Goal: Task Accomplishment & Management: Manage account settings

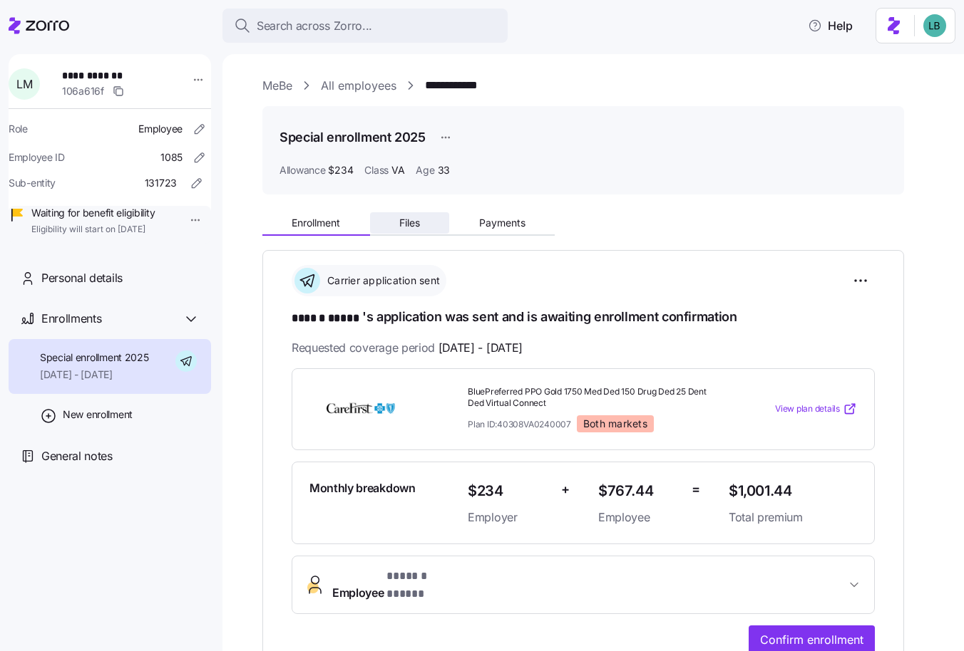
click at [405, 220] on span "Files" at bounding box center [409, 223] width 21 height 10
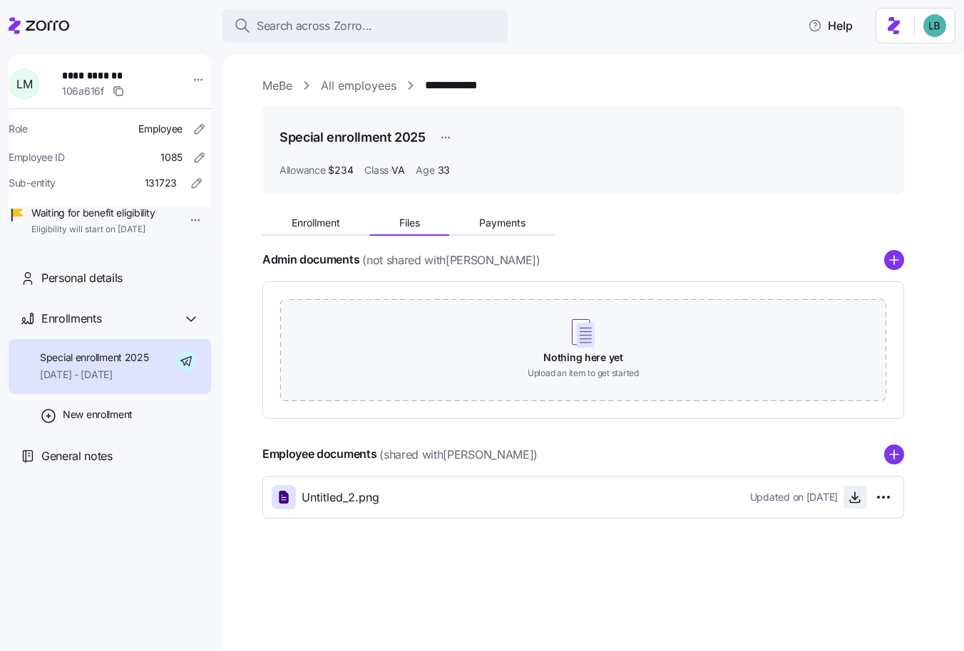
click at [859, 497] on icon "button" at bounding box center [854, 497] width 14 height 14
click at [279, 88] on link "MeBe" at bounding box center [277, 86] width 30 height 18
click at [451, 86] on link "**********" at bounding box center [461, 86] width 72 height 18
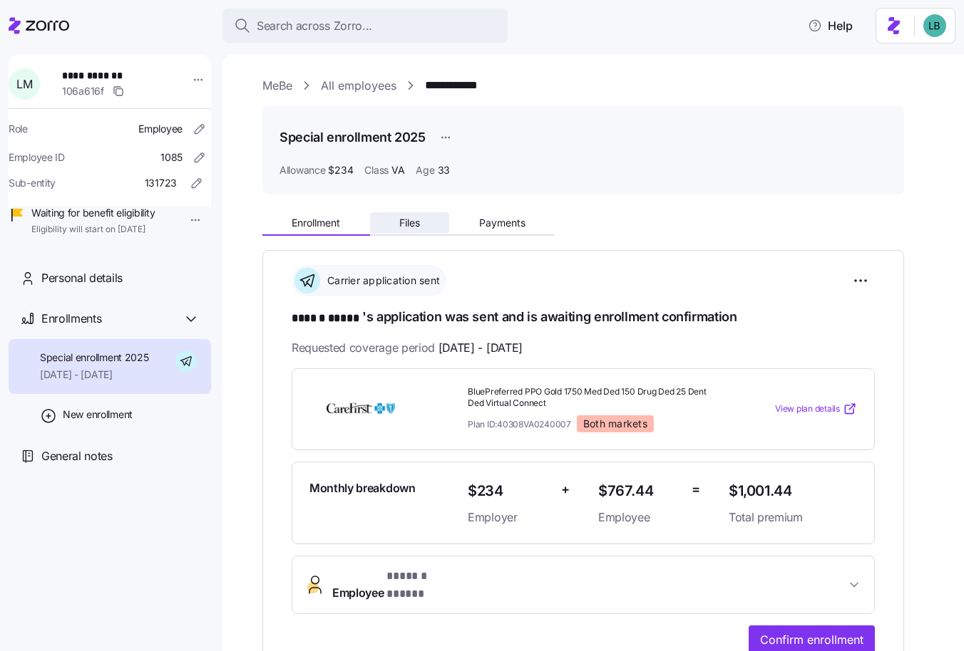
click at [423, 220] on button "Files" at bounding box center [410, 222] width 80 height 21
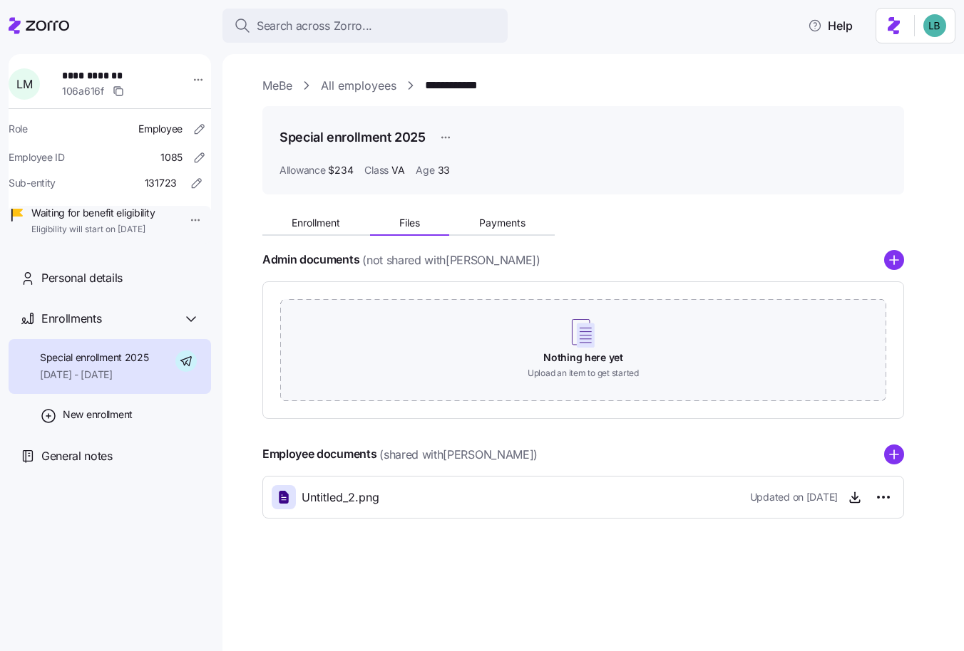
click at [904, 453] on div "Enrollment Files Payments Admin documents (not shared with Larisa Manzo ) Nothi…" at bounding box center [602, 362] width 681 height 313
click at [897, 455] on icon "add icon" at bounding box center [893, 455] width 9 height 0
click at [882, 543] on html "**********" at bounding box center [482, 321] width 964 height 643
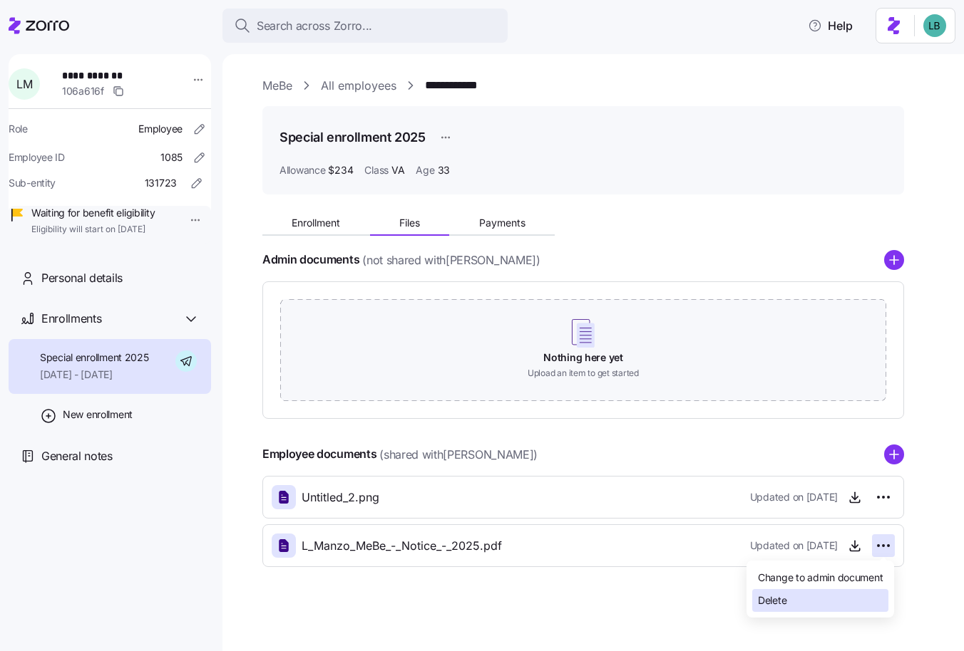
click at [832, 602] on div "Delete" at bounding box center [820, 600] width 136 height 23
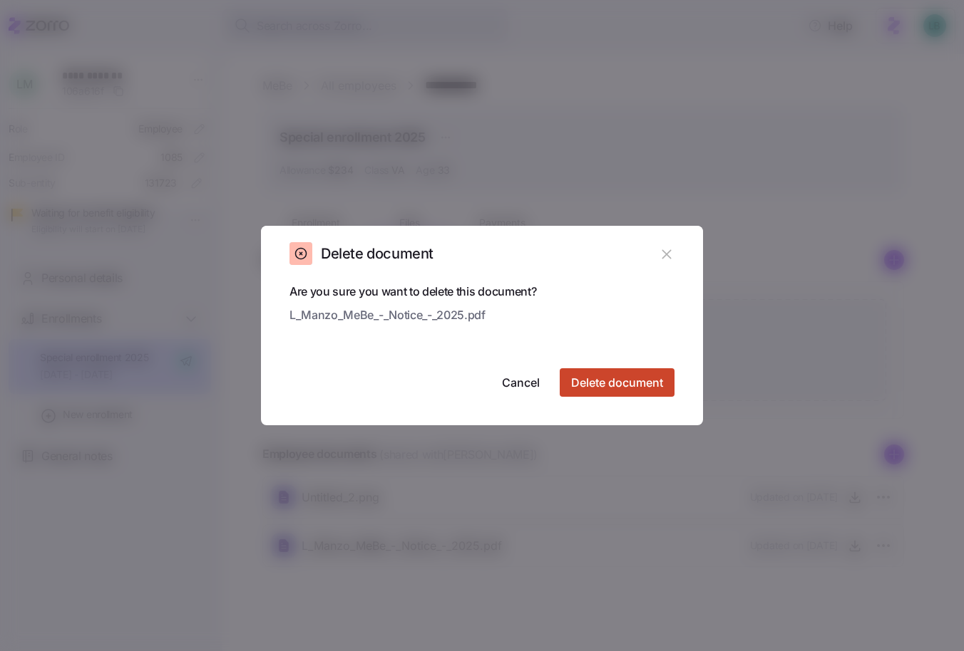
click at [603, 379] on span "Delete document" at bounding box center [617, 382] width 92 height 17
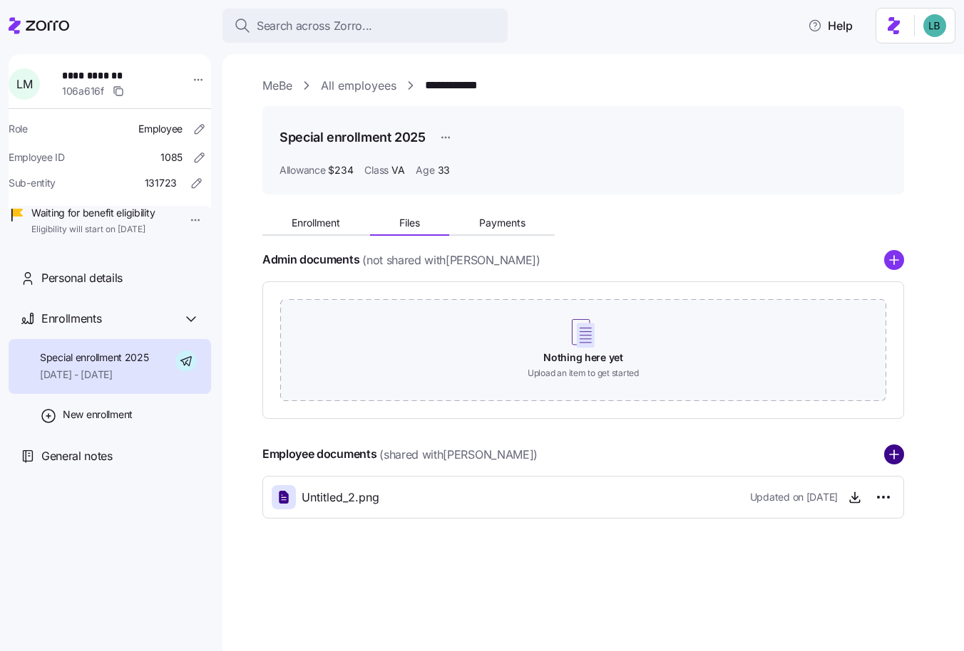
click at [887, 458] on circle "add icon" at bounding box center [893, 454] width 19 height 19
click at [272, 87] on link "MeBe" at bounding box center [277, 86] width 30 height 18
click at [482, 91] on link "**********" at bounding box center [461, 86] width 72 height 18
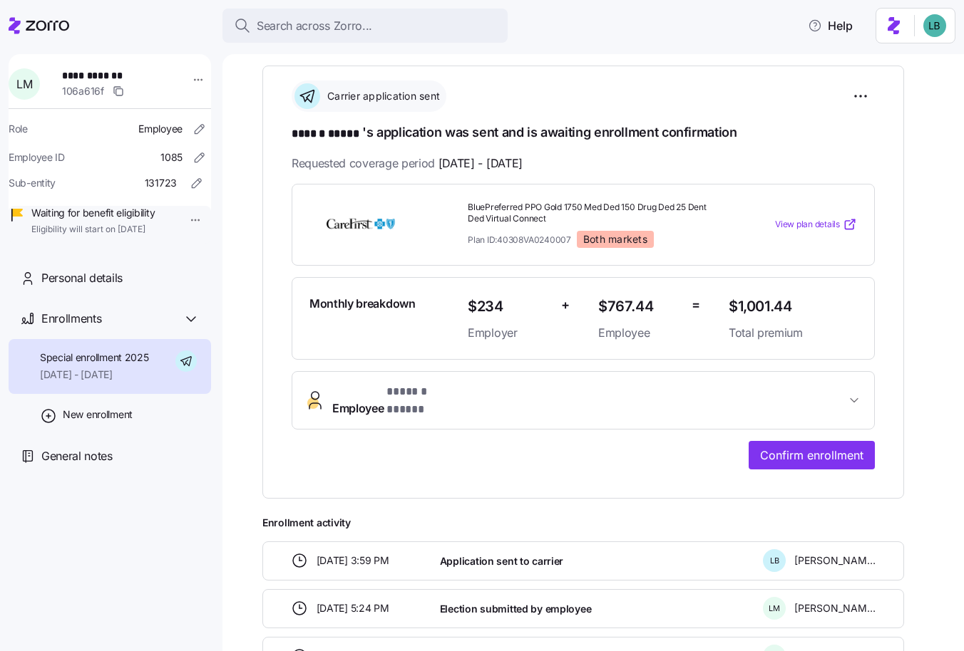
click at [514, 397] on span "Employee * ****** ***** *" at bounding box center [588, 400] width 513 height 34
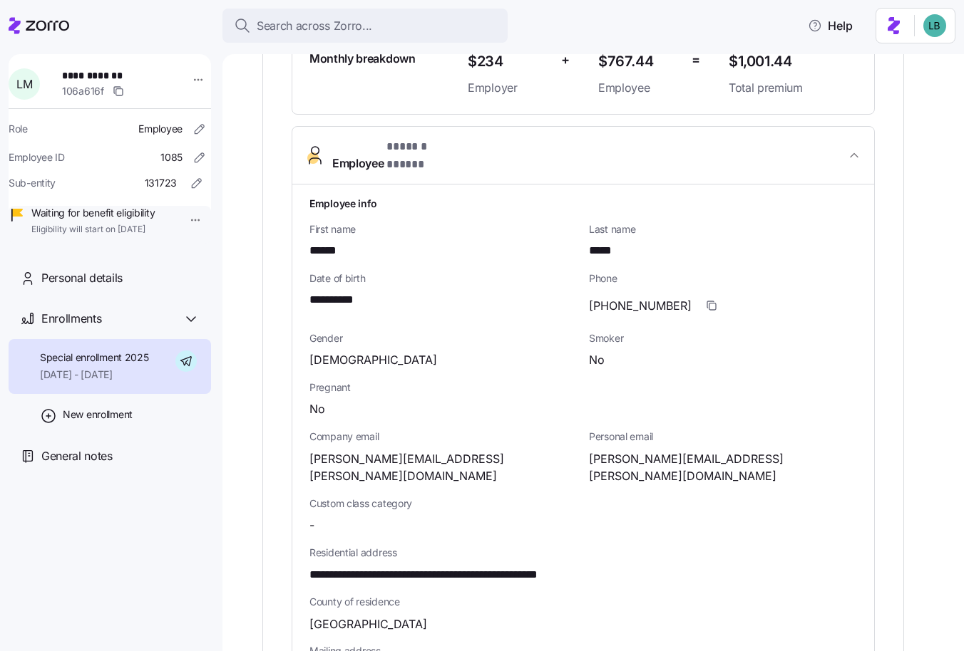
scroll to position [443, 0]
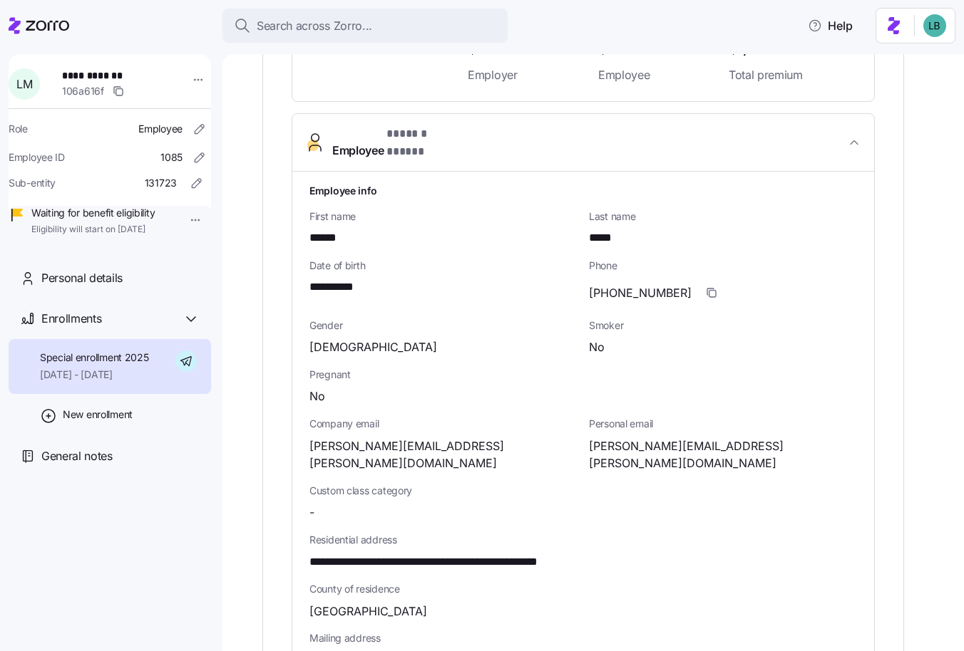
click at [644, 438] on span "[PERSON_NAME][EMAIL_ADDRESS][PERSON_NAME][DOMAIN_NAME]" at bounding box center [723, 456] width 268 height 36
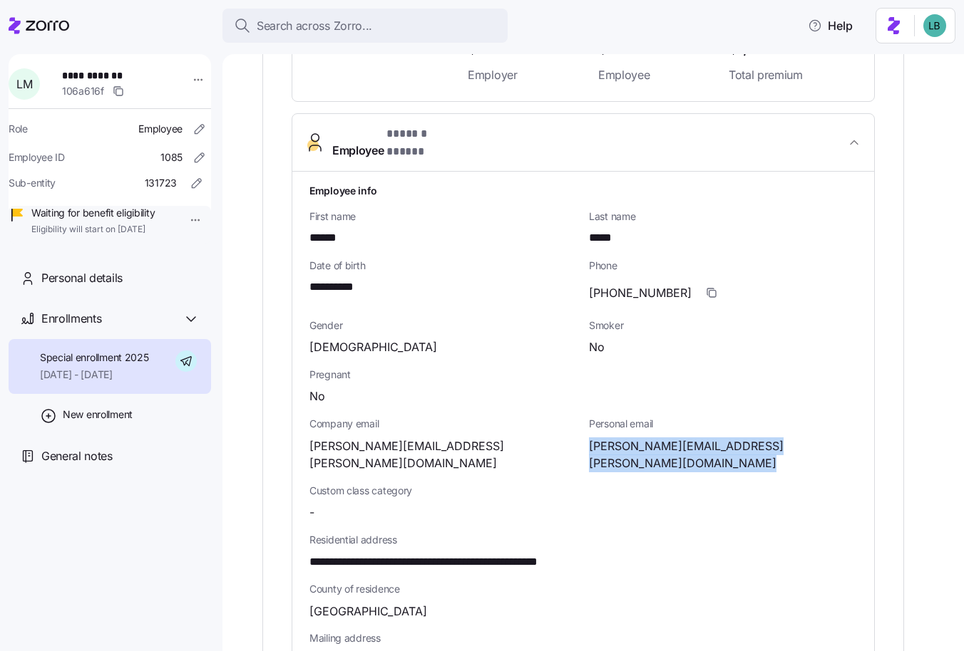
click at [644, 438] on span "[PERSON_NAME][EMAIL_ADDRESS][PERSON_NAME][DOMAIN_NAME]" at bounding box center [723, 456] width 268 height 36
copy span "manzo"
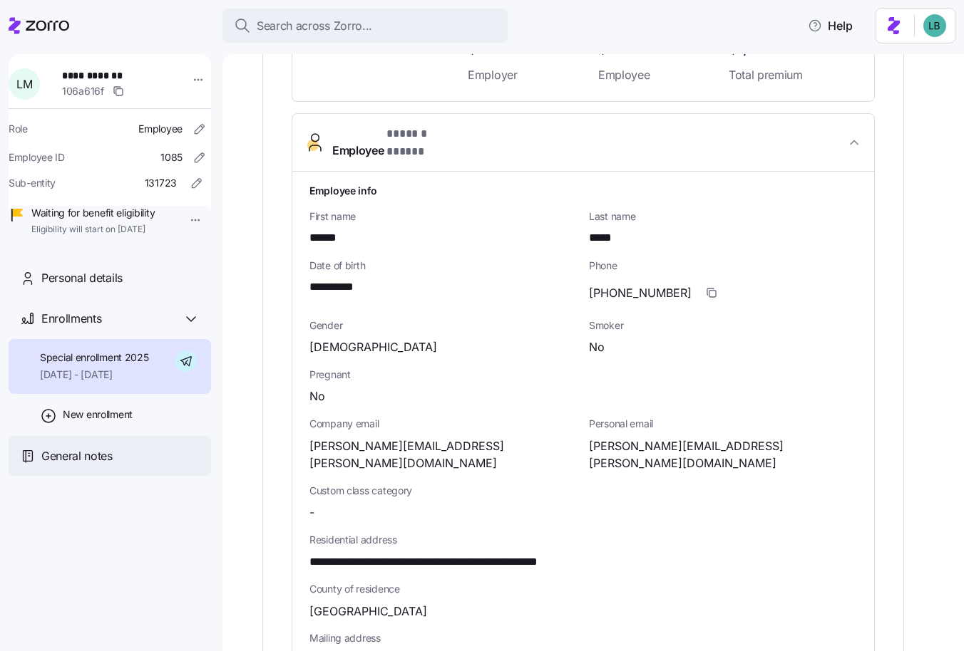
click at [67, 465] on span "General notes" at bounding box center [76, 457] width 71 height 18
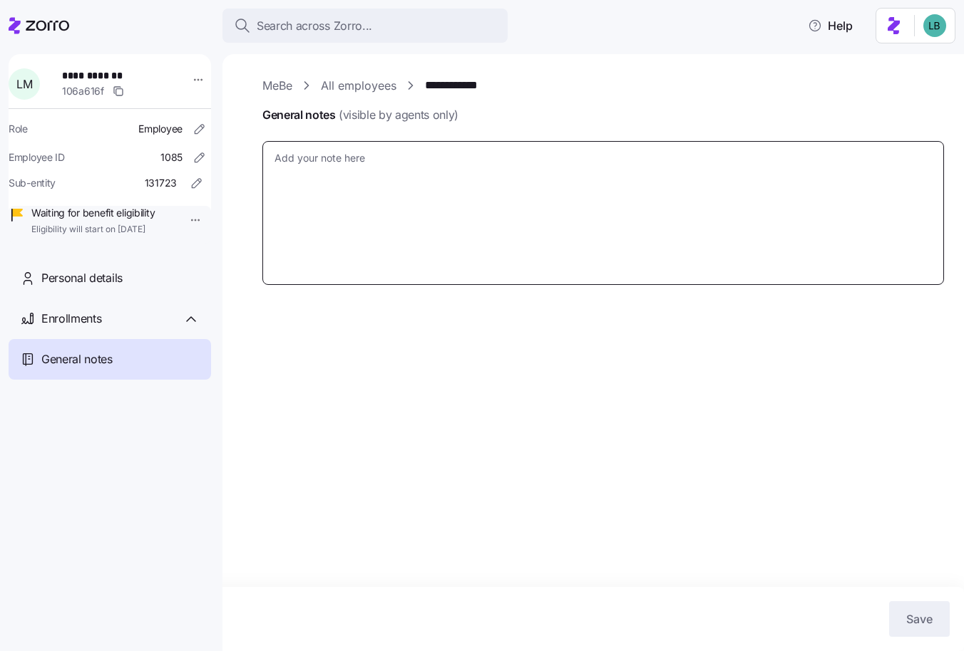
click at [308, 162] on textarea "General notes (visible by agents only)" at bounding box center [602, 213] width 681 height 144
type textarea "x"
type textarea "M"
type textarea "x"
type textarea "Me"
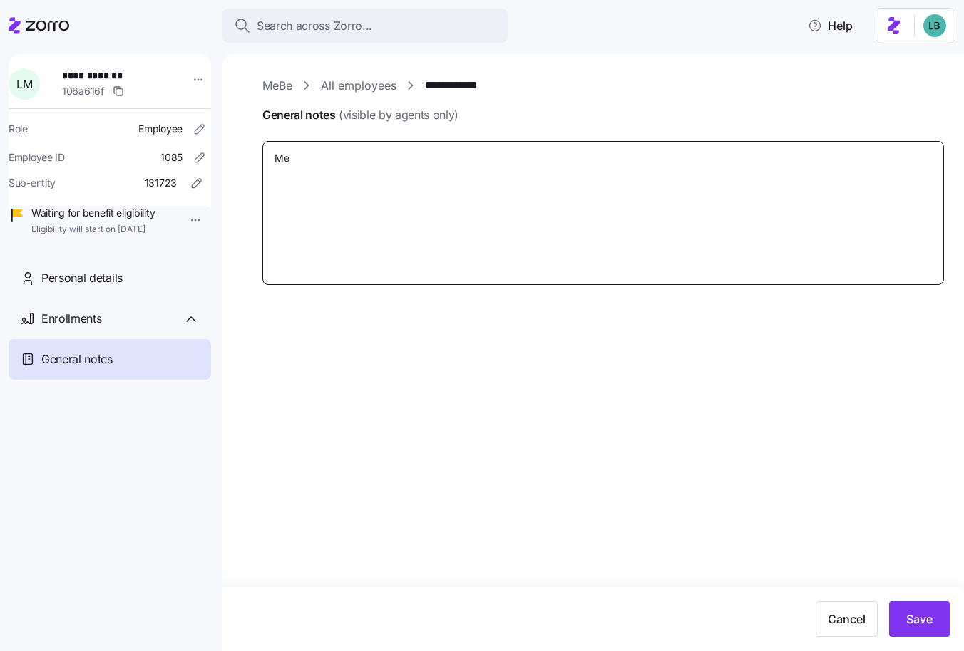
type textarea "x"
type textarea "Mem"
type textarea "x"
type textarea "Meme"
type textarea "x"
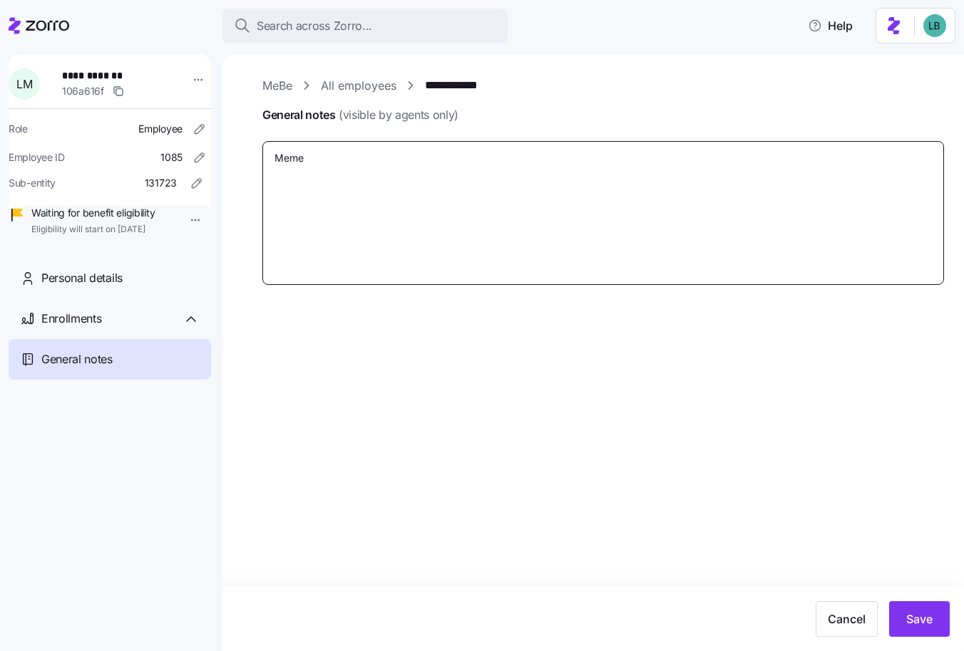
type textarea "Memeb"
type textarea "x"
type textarea "Memebe"
type textarea "x"
type textarea "Memeber"
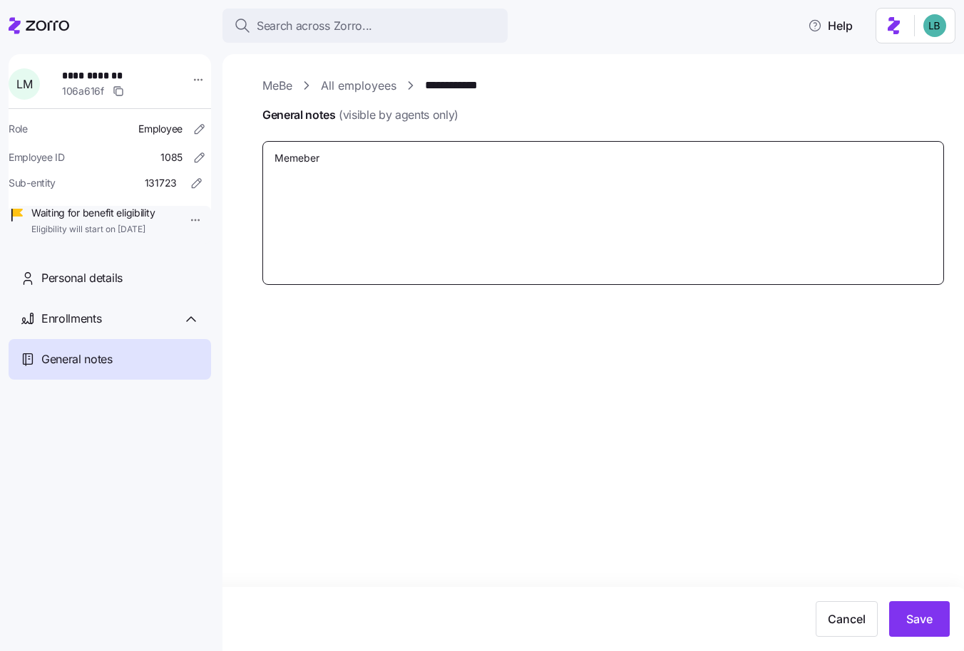
type textarea "x"
type textarea "Memeber"
type textarea "x"
type textarea "Memeber l"
type textarea "x"
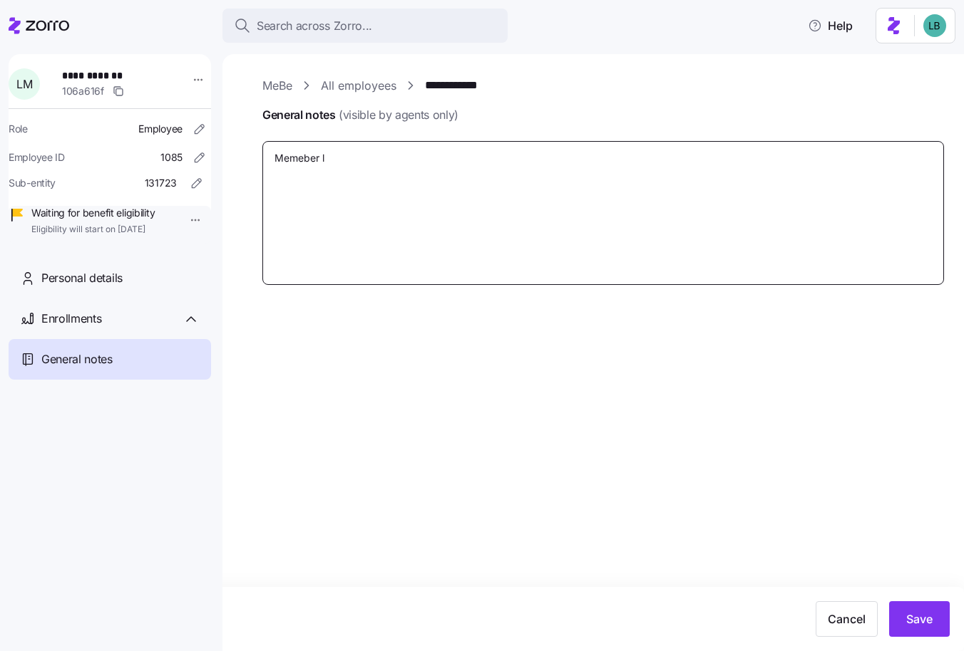
type textarea "Memeber lo"
type textarea "x"
type textarea "Memeber log"
type textarea "x"
type textarea "Memeber log"
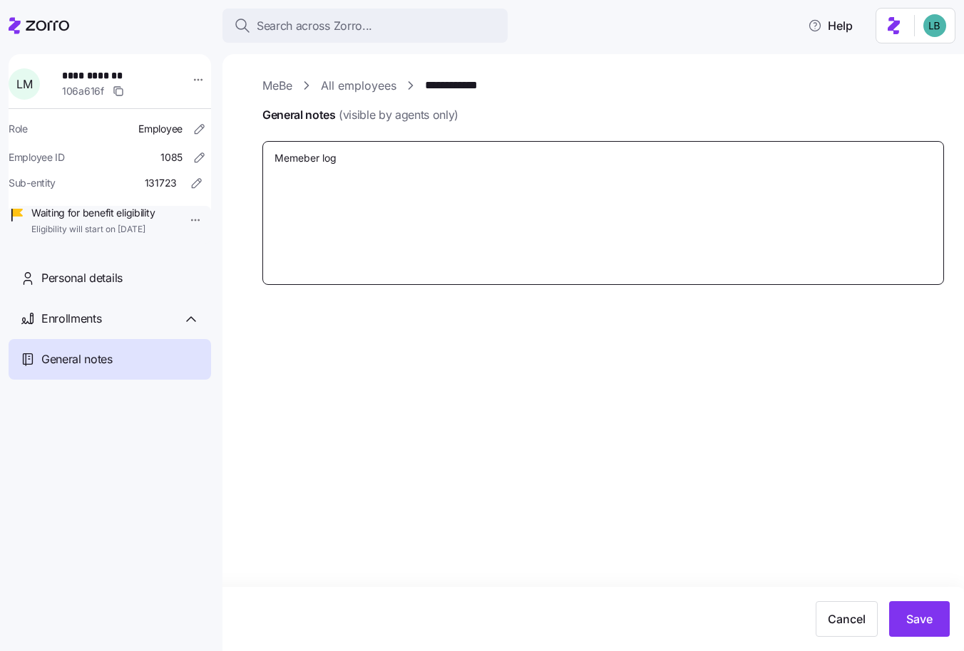
type textarea "x"
type textarea "Memeber log i"
type textarea "x"
type textarea "Memeber log in"
type textarea "x"
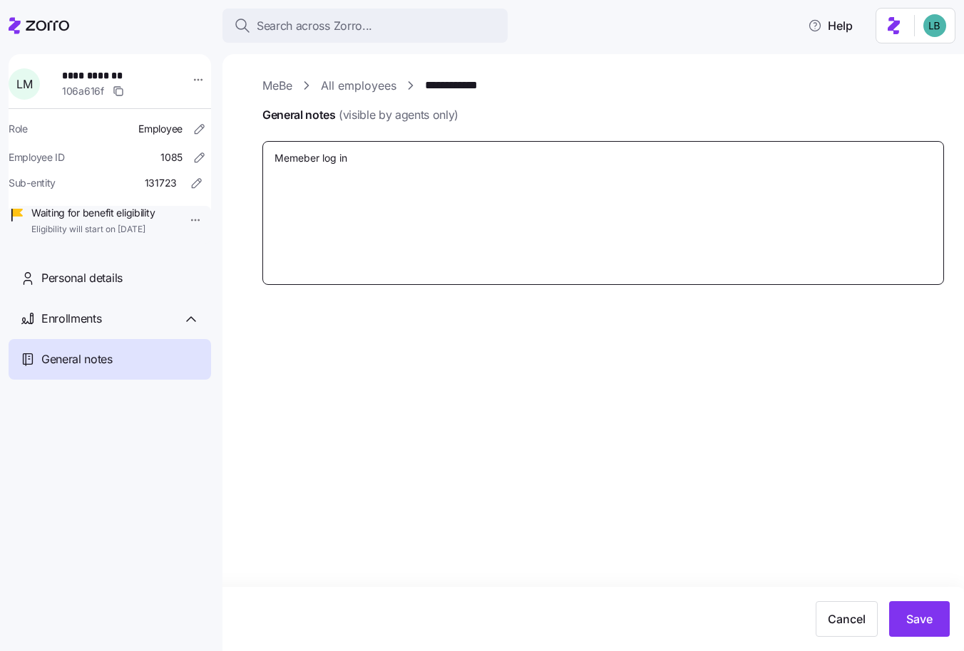
type textarea "Memeber log in"
type textarea "x"
type textarea "Memeber log in"
type textarea "x"
type textarea "Memeber log i"
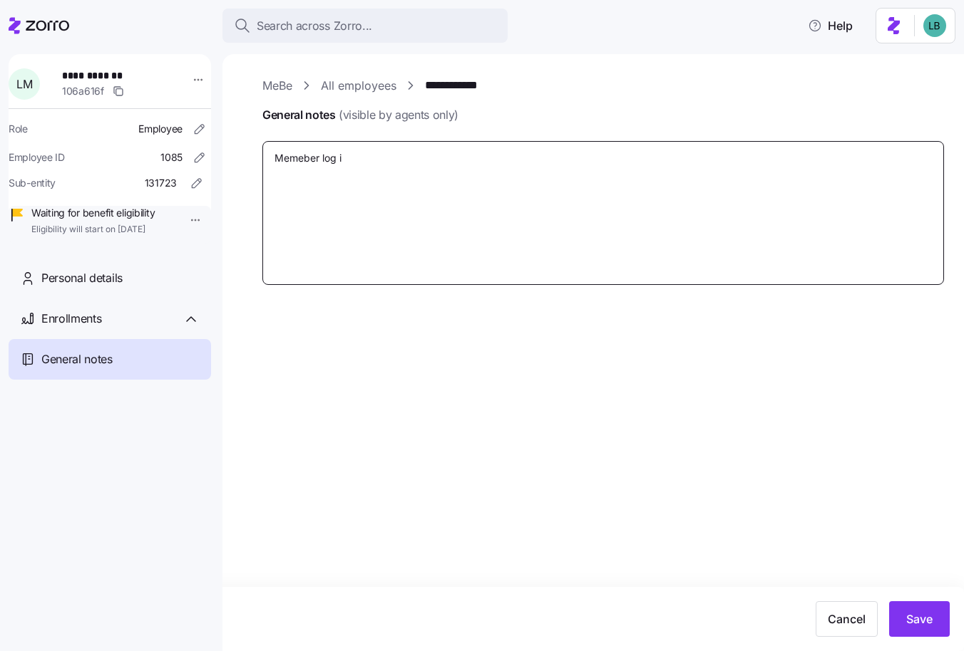
type textarea "x"
type textarea "Memeber log"
type textarea "x"
type textarea "Memeber log"
type textarea "x"
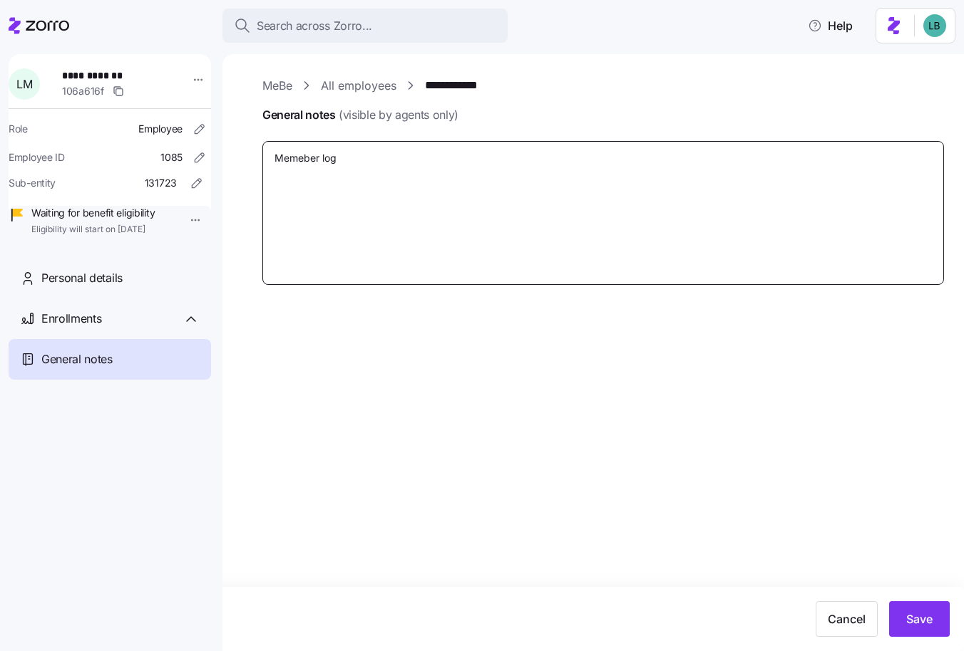
type textarea "Memeber lo"
type textarea "x"
type textarea "Memeber l"
type textarea "x"
type textarea "Memeber"
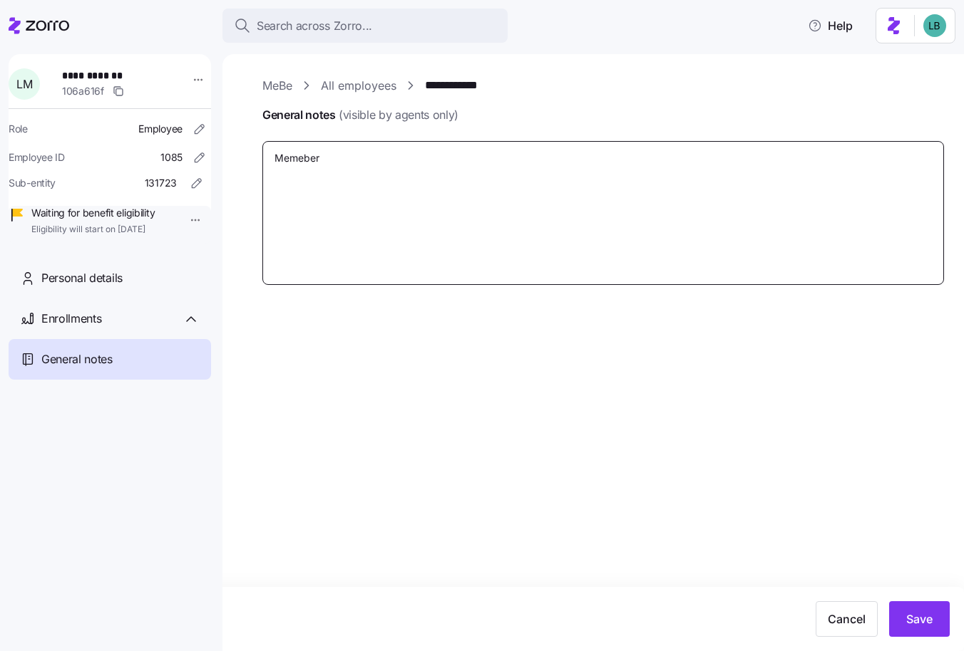
type textarea "x"
type textarea "Memeber"
type textarea "x"
type textarea "Memebe"
type textarea "x"
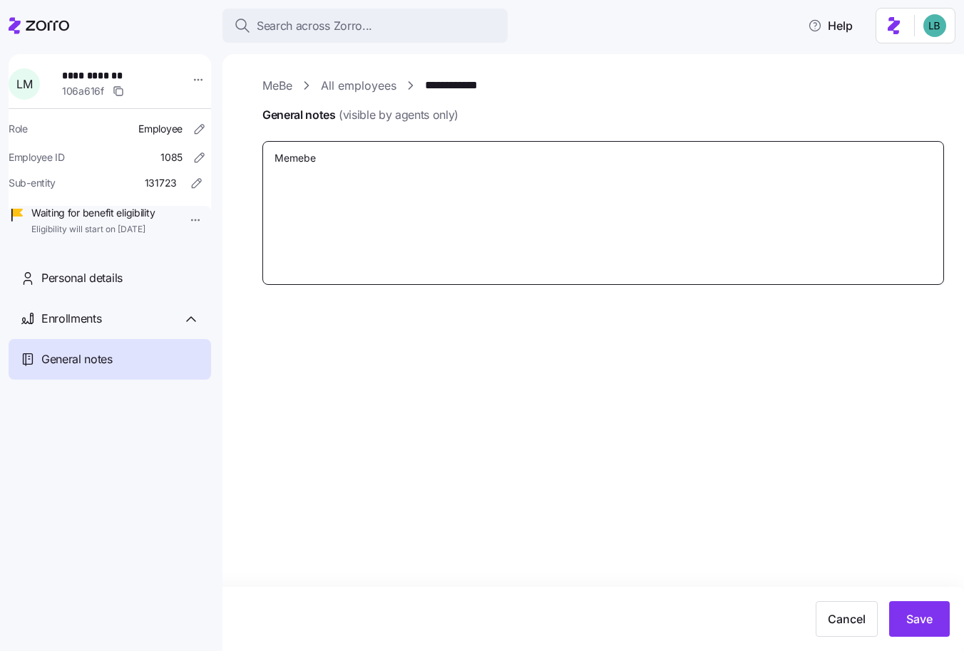
type textarea "Memeb"
type textarea "x"
type textarea "Meme"
type textarea "x"
type textarea "Mem"
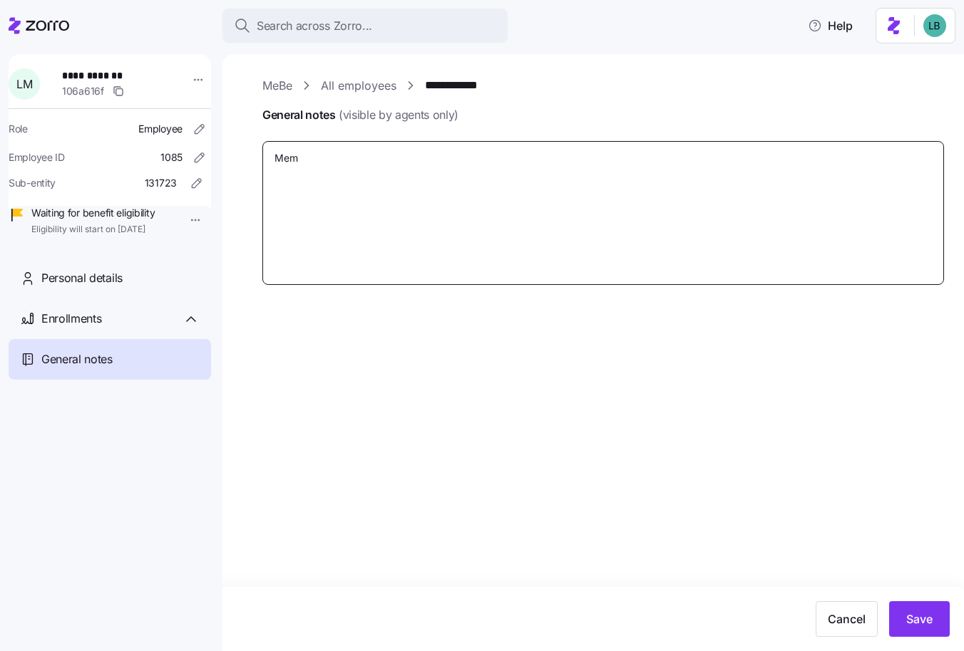
type textarea "x"
type textarea "Memb"
type textarea "x"
type textarea "Membe"
type textarea "x"
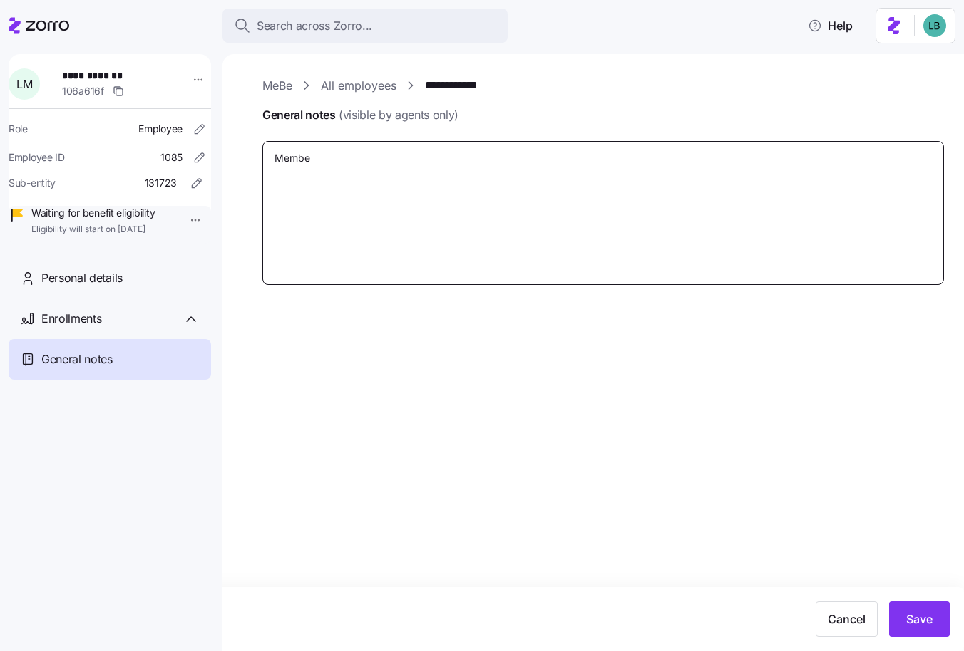
type textarea "Member"
type textarea "x"
type textarea "Member"
type textarea "x"
type textarea "Member l"
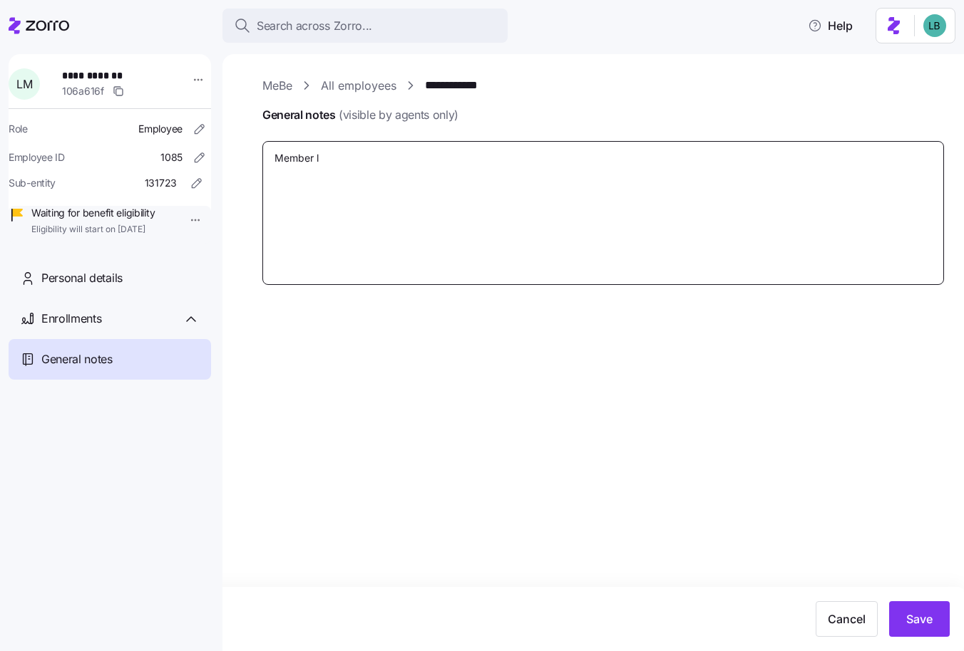
type textarea "x"
type textarea "Member lo"
type textarea "x"
type textarea "Member log"
type textarea "x"
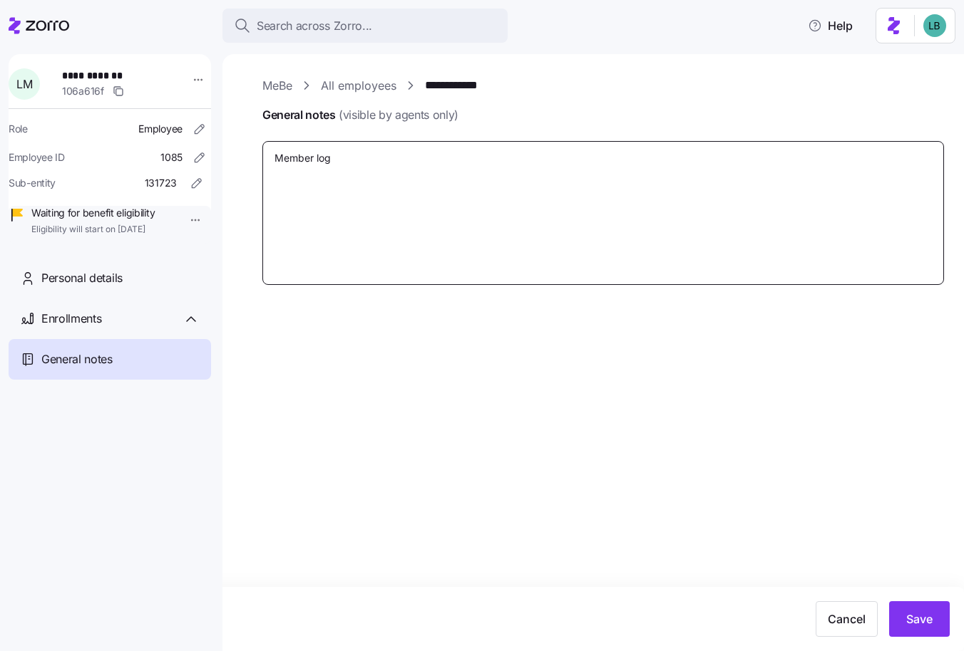
type textarea "Member logi"
type textarea "x"
type textarea "Member login"
type textarea "x"
type textarea "Member login"
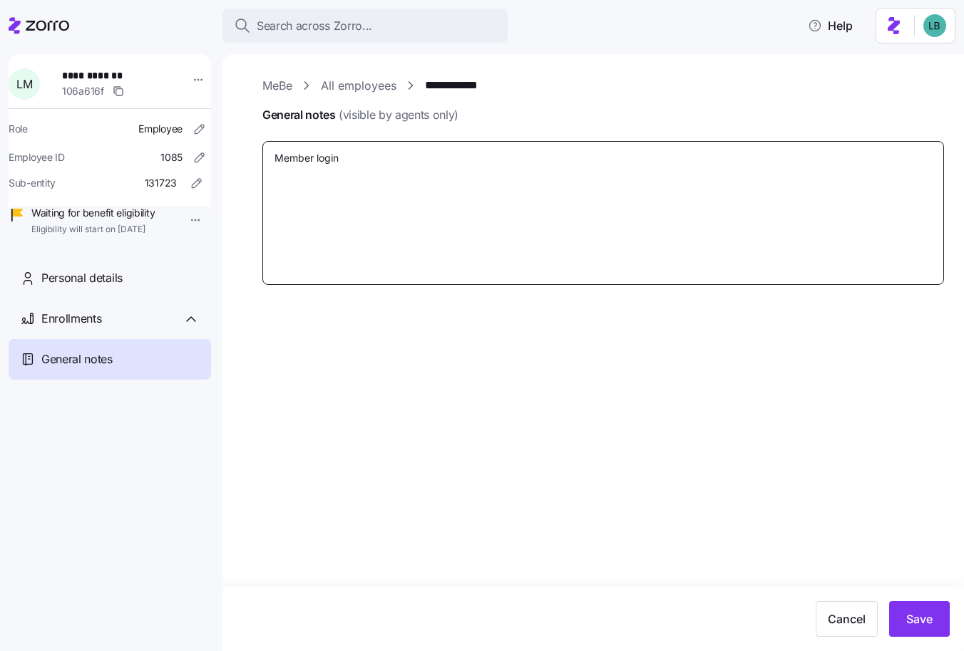
type textarea "x"
type textarea "Member login i"
type textarea "x"
type textarea "Member login if"
type textarea "x"
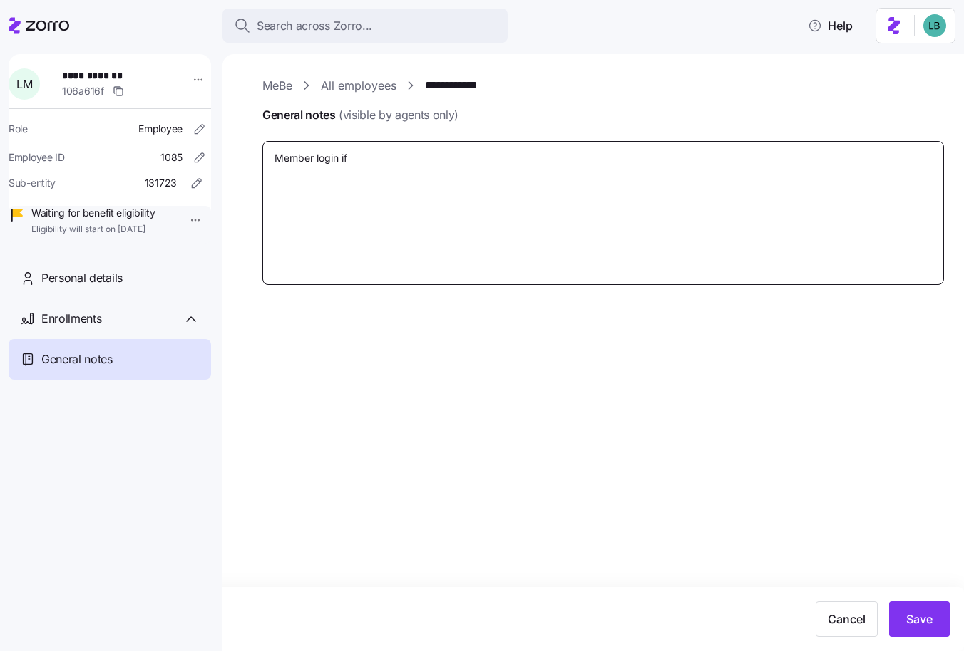
type textarea "Member login ifo"
type textarea "x"
type textarea "Member login ifo"
type textarea "x"
type textarea "Member login ifo ="
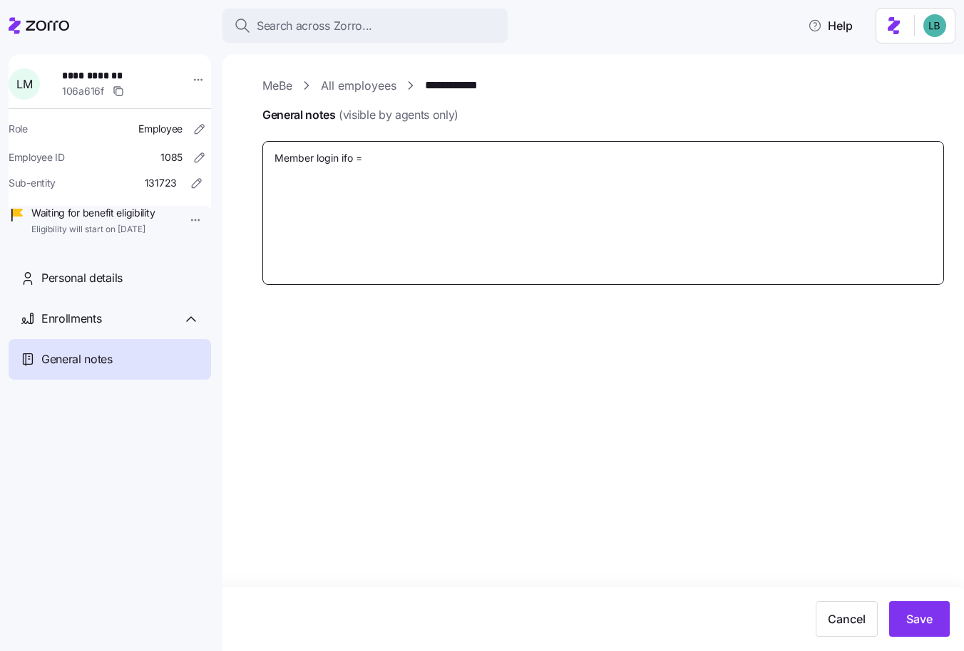
type textarea "x"
type textarea "Member login ifo =="
type textarea "x"
type textarea "Member login ifo ==="
type textarea "x"
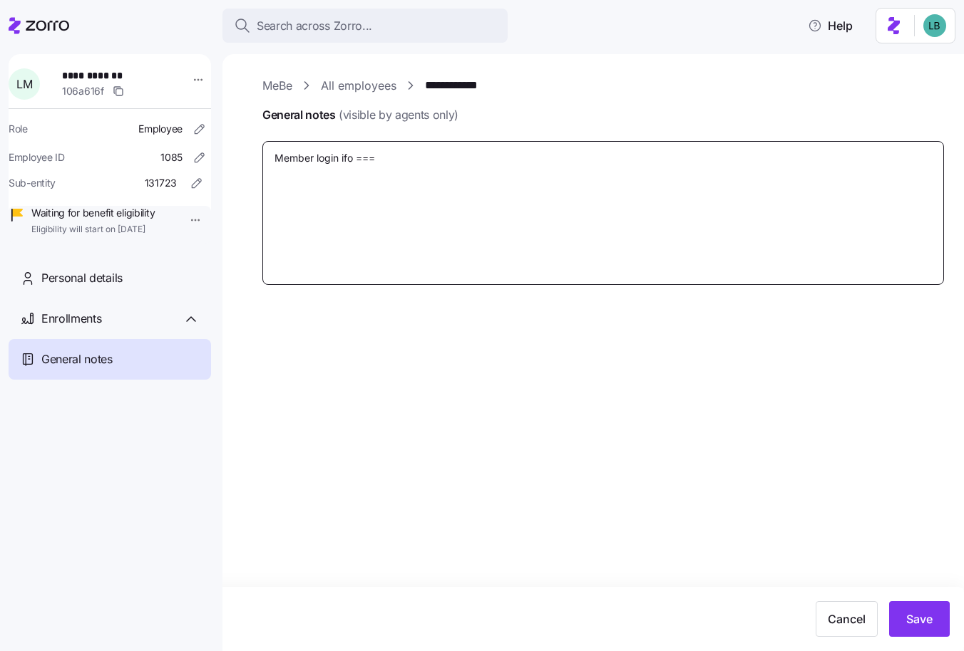
type textarea "Member login ifo =="
type textarea "x"
type textarea "Member login ifo ="
type textarea "x"
type textarea "Member login ifo"
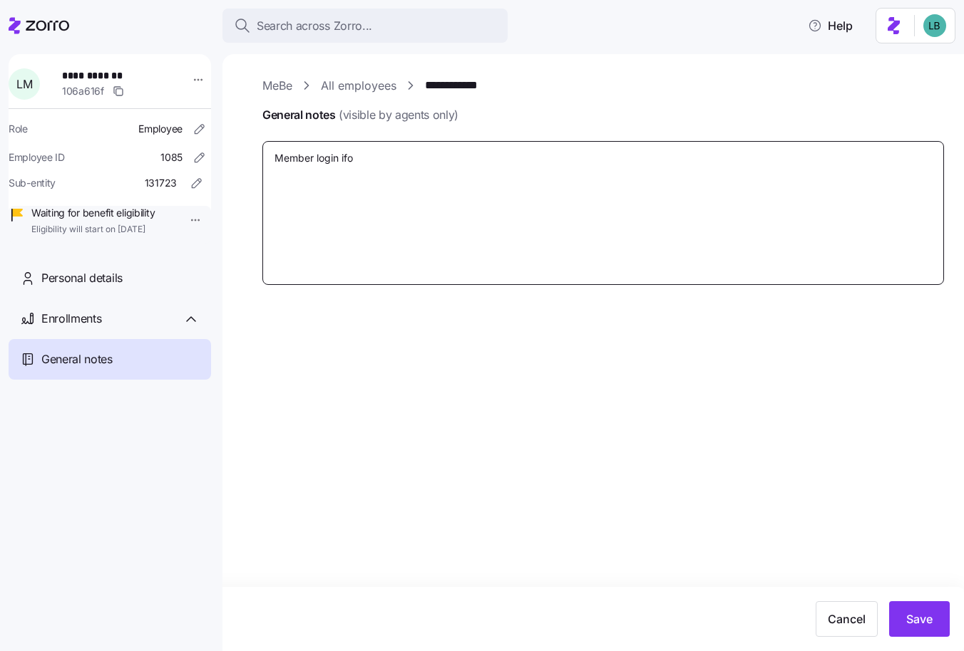
type textarea "x"
type textarea "Member login ifo"
type textarea "x"
type textarea "Member login if"
type textarea "x"
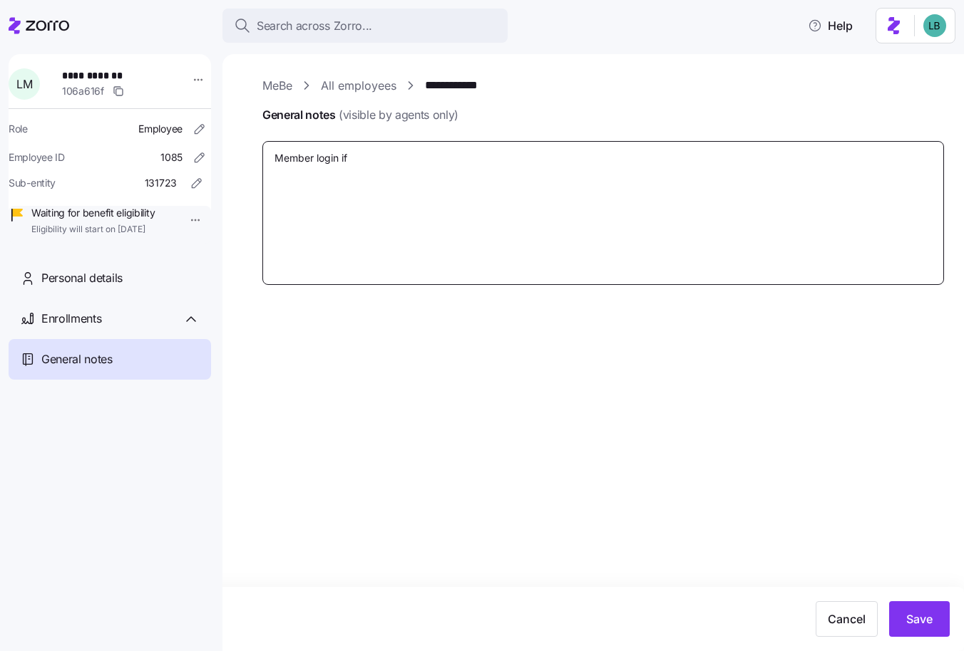
type textarea "Member login i"
type textarea "x"
type textarea "Member login in"
type textarea "x"
type textarea "Member login inf"
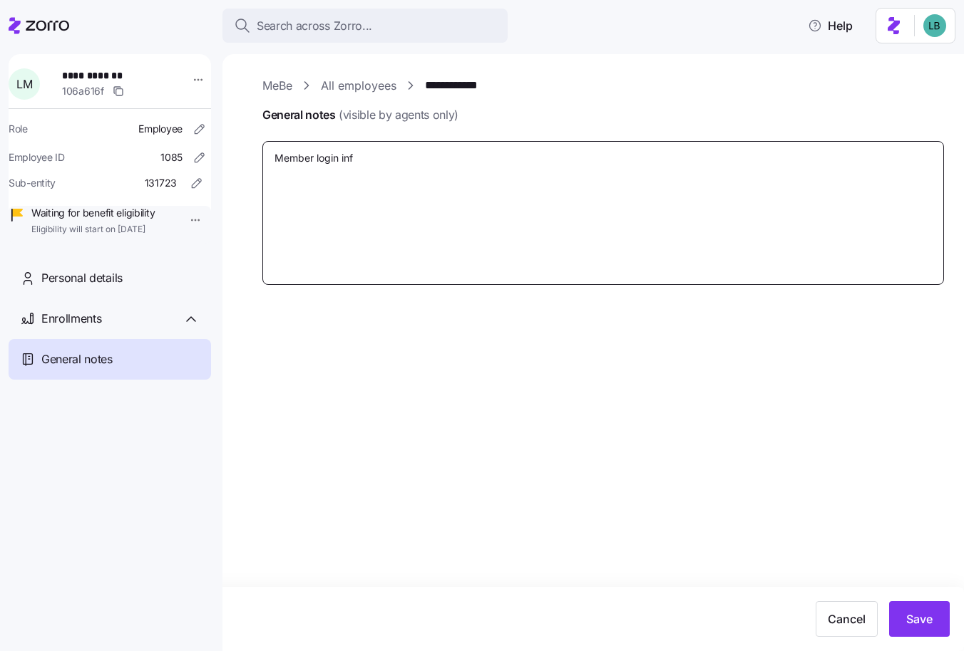
type textarea "x"
type textarea "Member login info"
type textarea "x"
type textarea "Member login info"
paste textarea "support+carefirstMANZO1@myzorro.co"
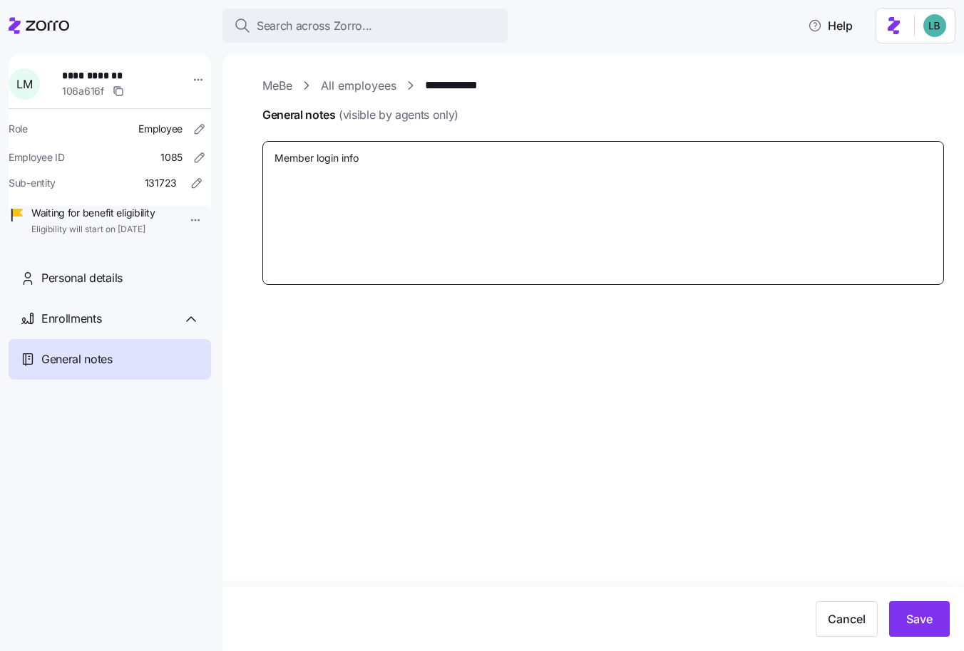
type textarea "x"
type textarea "Member login info support+carefirstMANZO1@myzorro.co"
click at [365, 158] on textarea "Member login info support+carefirstMANZO1@myzorro.co" at bounding box center [602, 213] width 681 height 144
type textarea "x"
type textarea "Member login info support+carefirstMANZO1@myzorro.co"
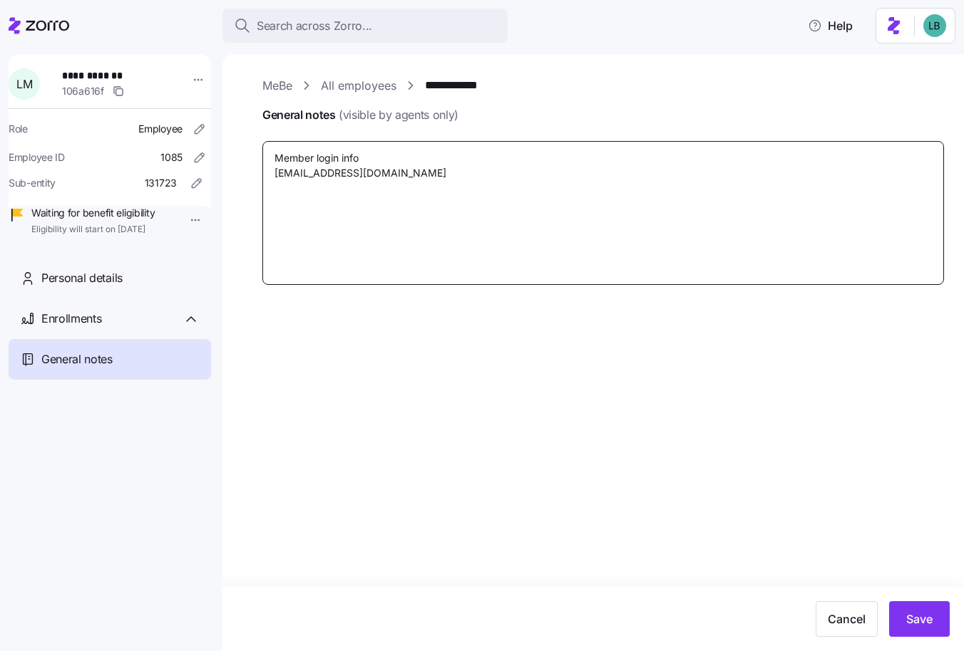
type textarea "x"
type textarea "Member login info Esupport+carefirstMANZO1@myzorro.co"
type textarea "x"
type textarea "Member login info Emsupport+carefirstMANZO1@myzorro.co"
type textarea "x"
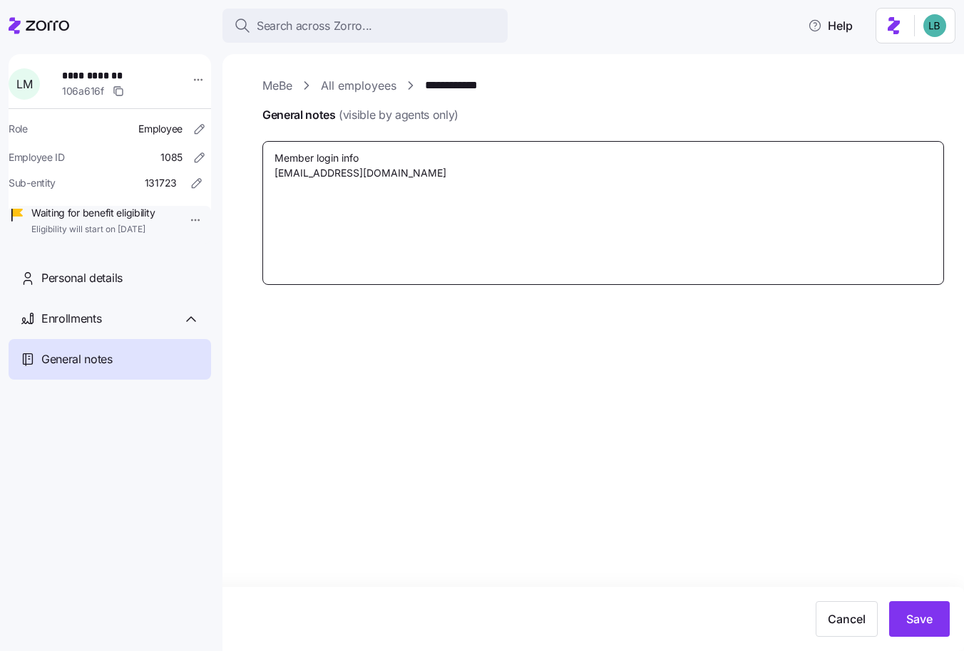
type textarea "Member login info Emasupport+carefirstMANZO1@myzorro.co"
type textarea "x"
type textarea "Member login info Emaisupport+carefirstMANZO1@myzorro.co"
type textarea "x"
type textarea "Member login info Emailsupport+carefirstMANZO1@myzorro.co"
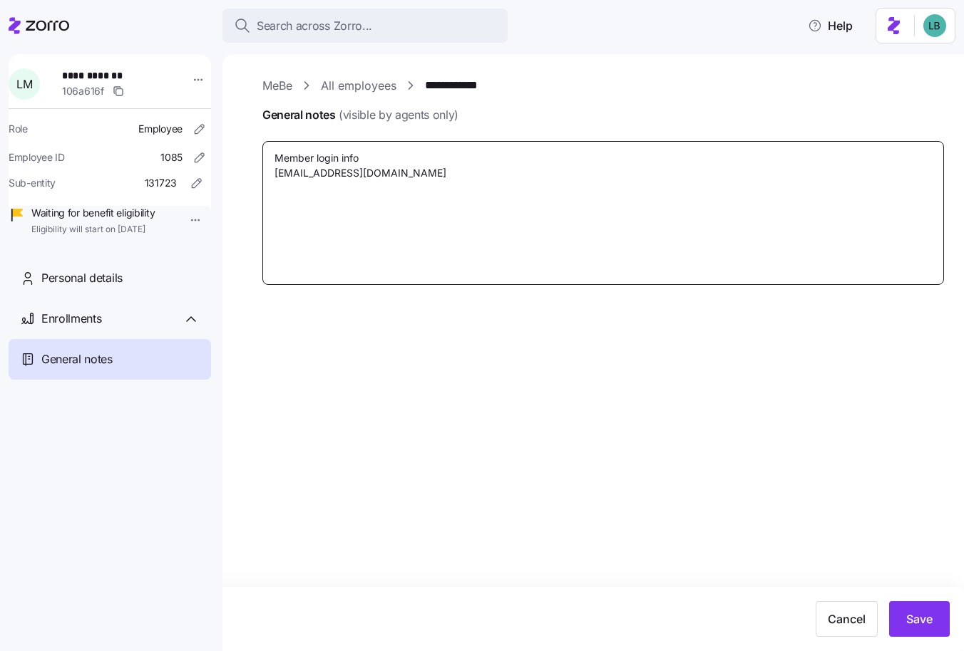
type textarea "x"
type textarea "Member login info Email-support+carefirstMANZO1@myzorro.co"
type textarea "x"
type textarea "Member login info Email- support+carefirstMANZO1@myzorro.co"
click at [515, 165] on textarea "Member login info Email- support+carefirstMANZO1@myzorro.co" at bounding box center [602, 213] width 681 height 144
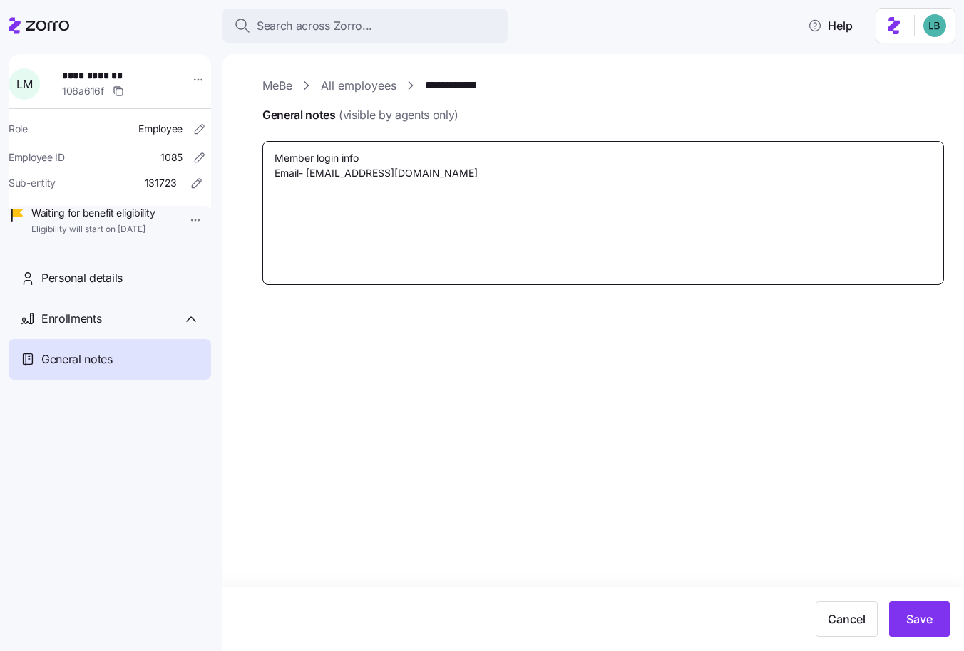
click at [502, 173] on textarea "Member login info Email- support+carefirstMANZO1@myzorro.co" at bounding box center [602, 213] width 681 height 144
type textarea "x"
type textarea "Member login info Email- support+carefirstMANZO1@myzorro.co"
type textarea "x"
type textarea "Member login info Email- support+carefirstMANZO1@myzorro.co P"
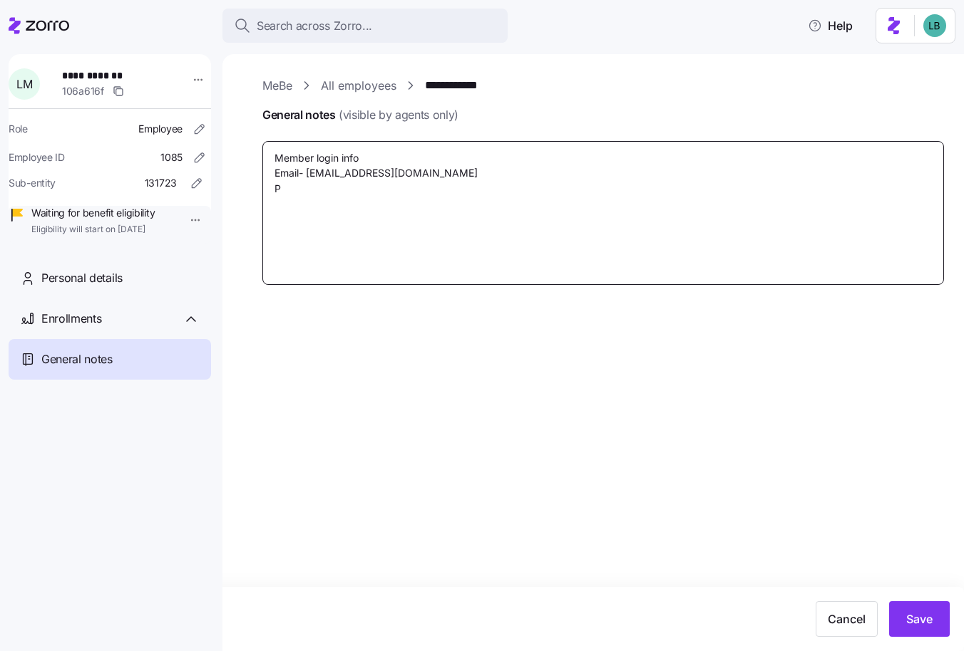
type textarea "x"
type textarea "Member login info Email- support+carefirstMANZO1@myzorro.co Pa"
type textarea "x"
type textarea "Member login info Email- support+carefirstMANZO1@myzorro.co Pas"
type textarea "x"
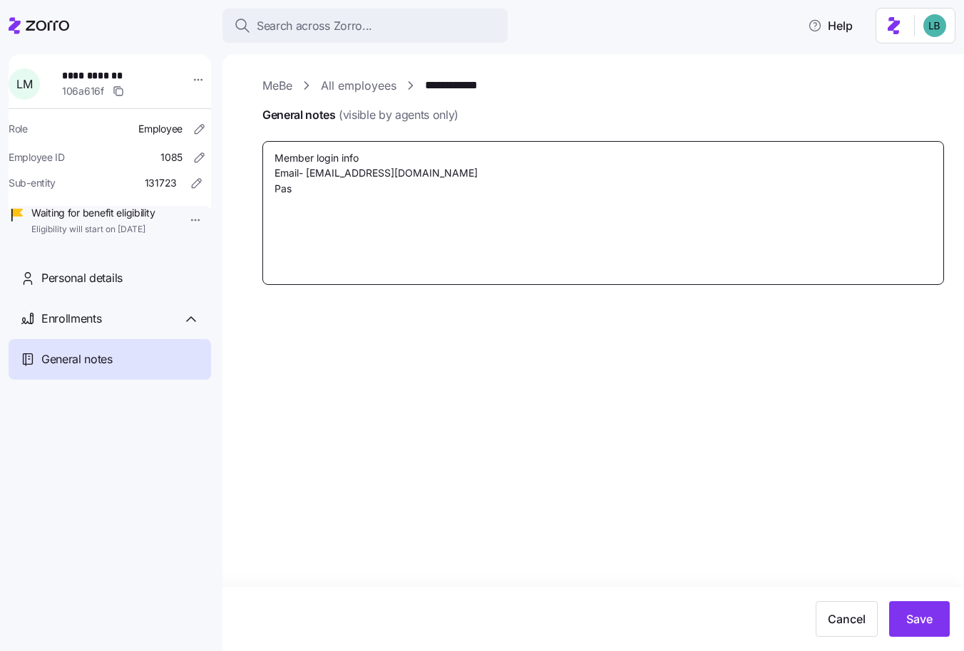
type textarea "Member login info Email- support+carefirstMANZO1@myzorro.co Pass"
type textarea "x"
type textarea "Member login info Email- support+carefirstMANZO1@myzorro.co Passw"
type textarea "x"
type textarea "Member login info Email- support+carefirstMANZO1@myzorro.co Passwo"
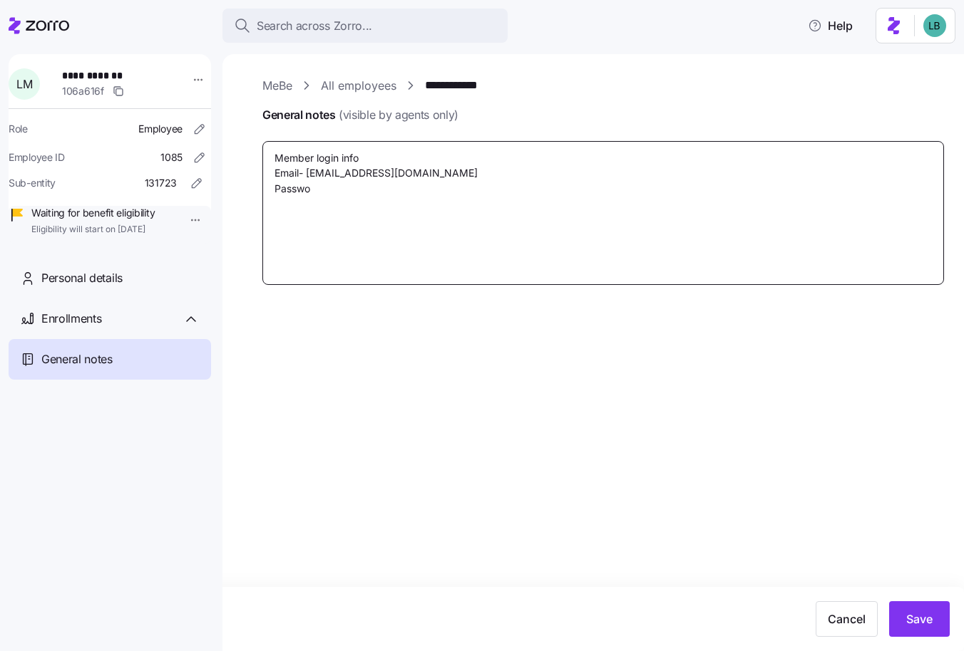
type textarea "x"
type textarea "Member login info Email- support+carefirstMANZO1@myzorro.co Passwor"
type textarea "x"
type textarea "Member login info Email- support+carefirstMANZO1@myzorro.co Password"
type textarea "x"
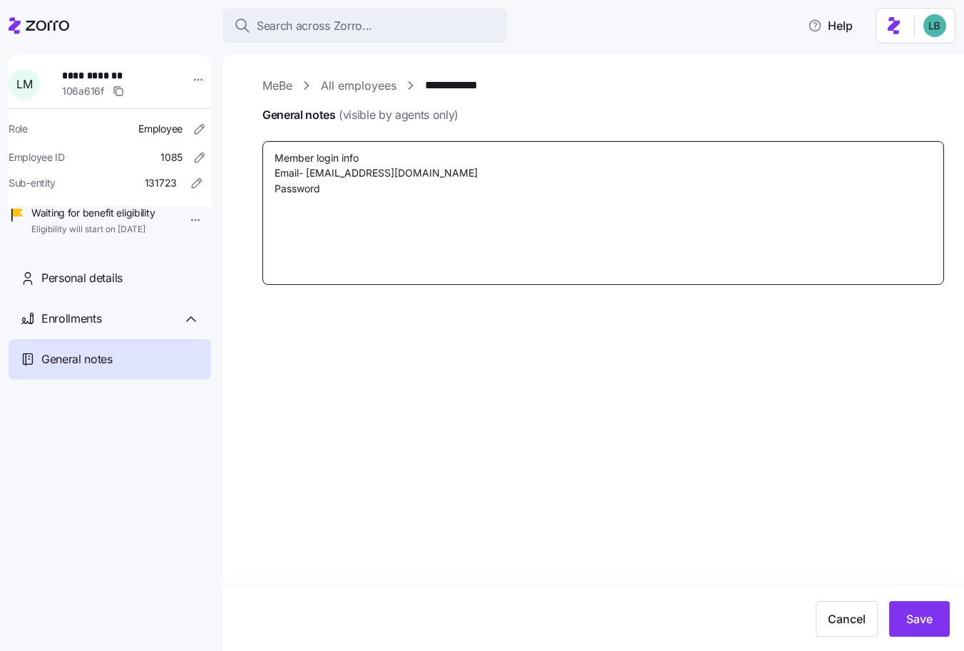
type textarea "Member login info Email- support+carefirstMANZO1@myzorro.co Password"
type textarea "x"
type textarea "Member login info Email- support+carefirstMANZO1@myzorro.co Password Z"
type textarea "x"
type textarea "Member login info Email- support+carefirstMANZO1@myzorro.co Password Zo"
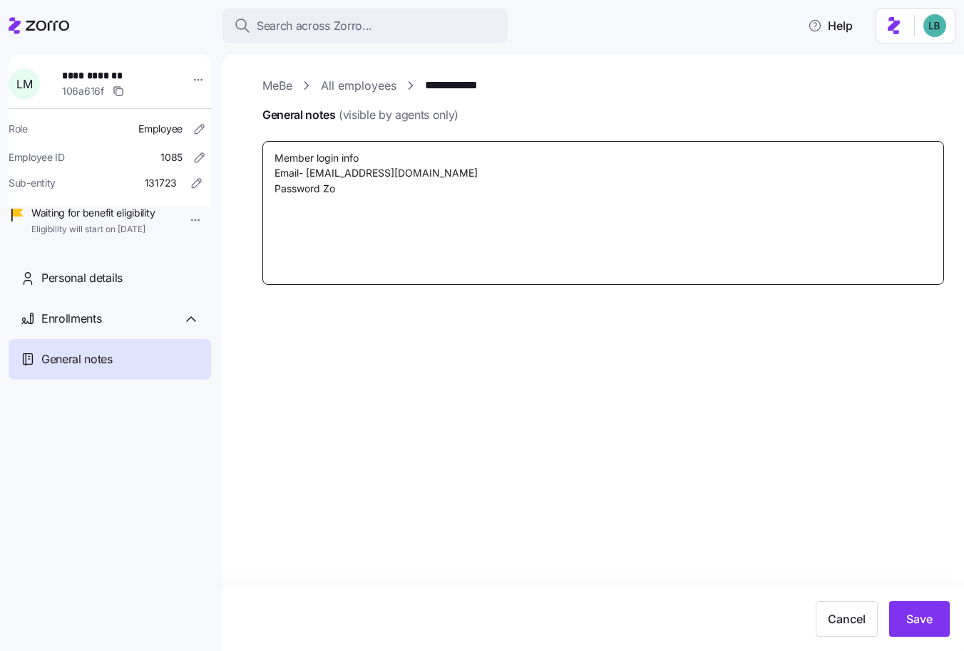
type textarea "x"
type textarea "Member login info Email- support+carefirstMANZO1@myzorro.co Password Zor"
type textarea "x"
type textarea "Member login info Email- support+carefirstMANZO1@myzorro.co Password Zorr"
type textarea "x"
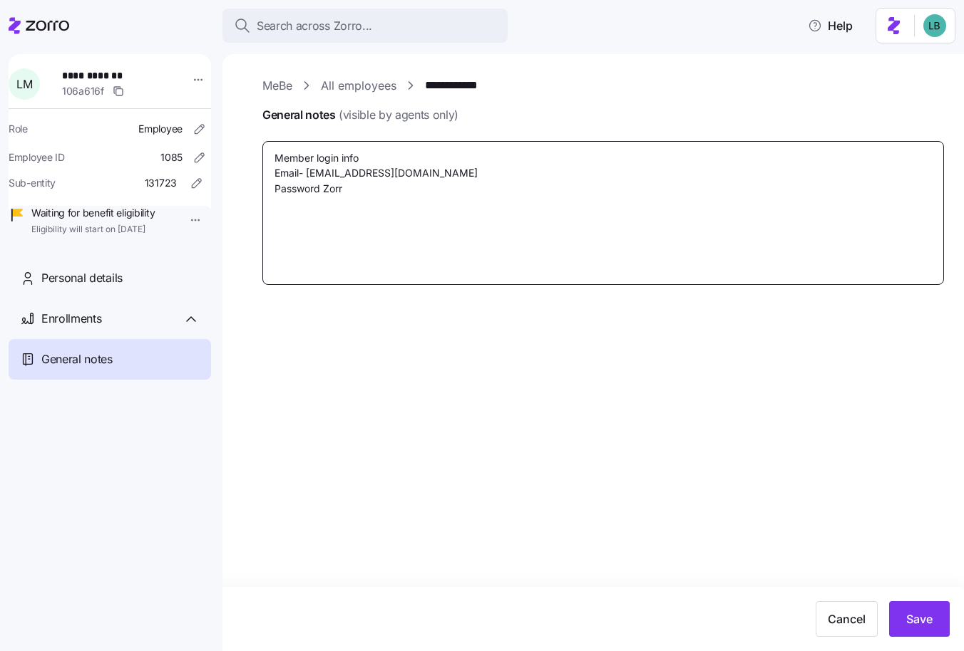
type textarea "Member login info Email- support+carefirstMANZO1@myzorro.co Password Zorro"
type textarea "x"
type textarea "Member login info Email- support+carefirstMANZO1@myzorro.co Password Zorroa"
type textarea "x"
type textarea "Member login info Email- support+carefirstMANZO1@myzorro.co Password Zorroap"
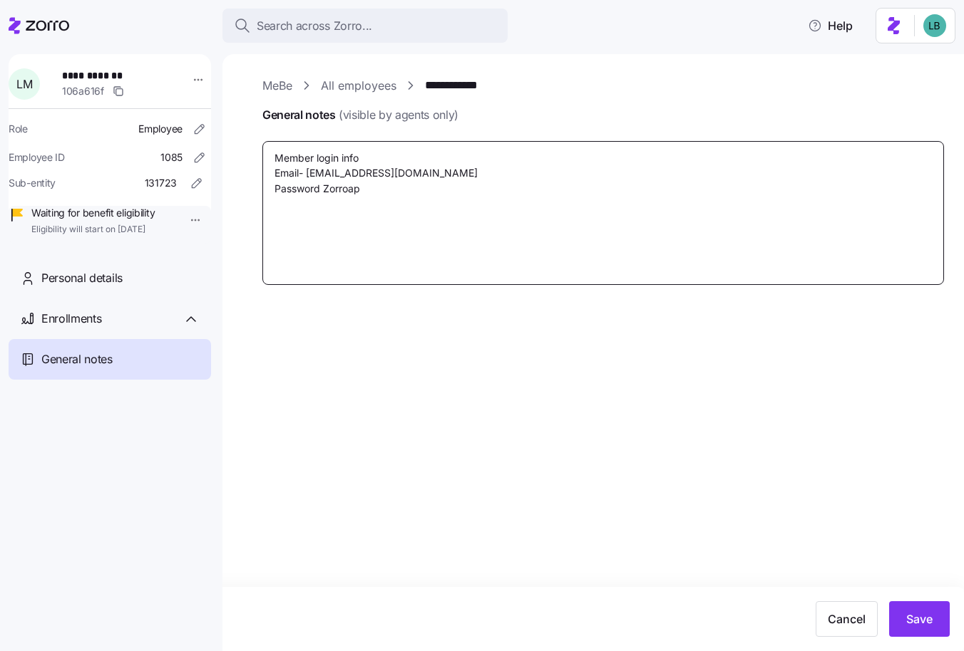
type textarea "x"
type textarea "Member login info Email- support+carefirstMANZO1@myzorro.co Password Zorroapp"
type textarea "x"
type textarea "Member login info Email- support+carefirstMANZO1@myzorro.co Password Zorroapp1"
type textarea "x"
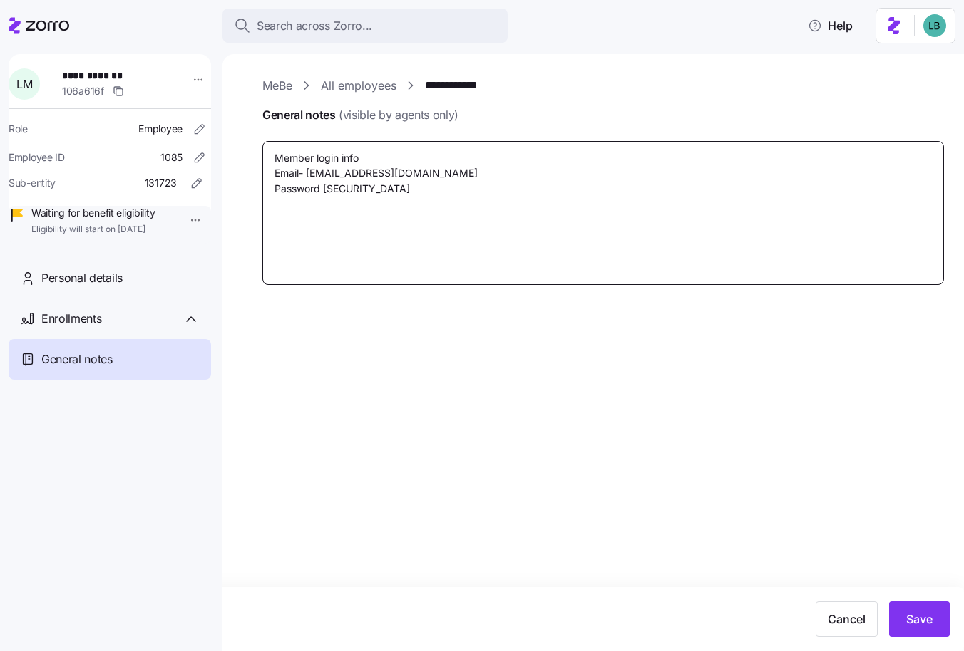
type textarea "Member login info Email- support+carefirstMANZO1@myzorro.co Password Zorroapp12"
type textarea "x"
type textarea "Member login info Email- support+carefirstMANZO1@myzorro.co Password Zorroapp123"
type textarea "x"
type textarea "Member login info Email- support+carefirstMANZO1@myzorro.co Password Zorroapp12…"
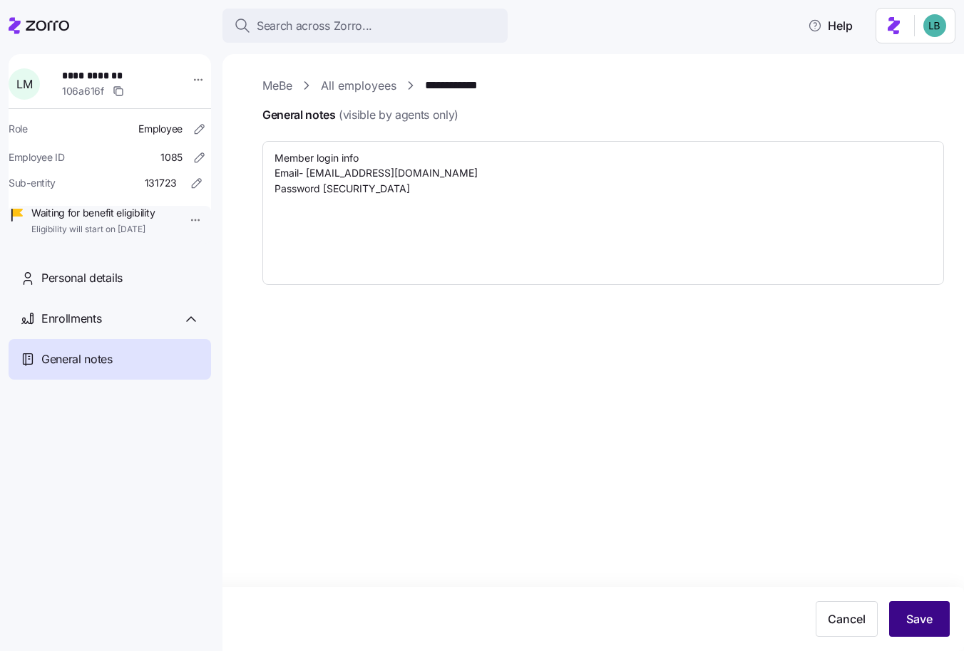
click at [914, 623] on span "Save" at bounding box center [919, 619] width 26 height 17
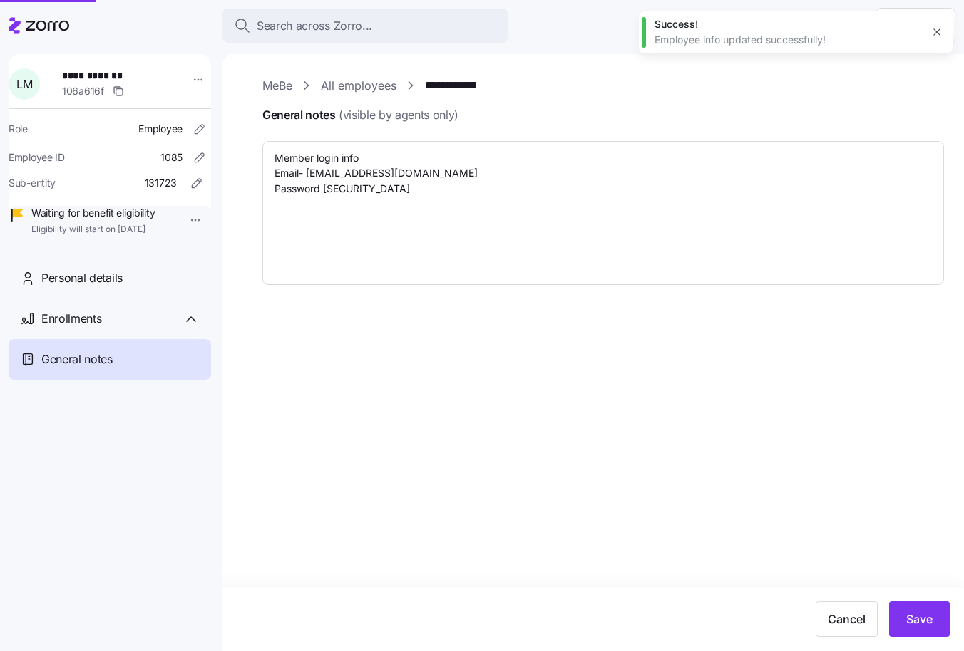
type textarea "x"
